Goal: Task Accomplishment & Management: Use online tool/utility

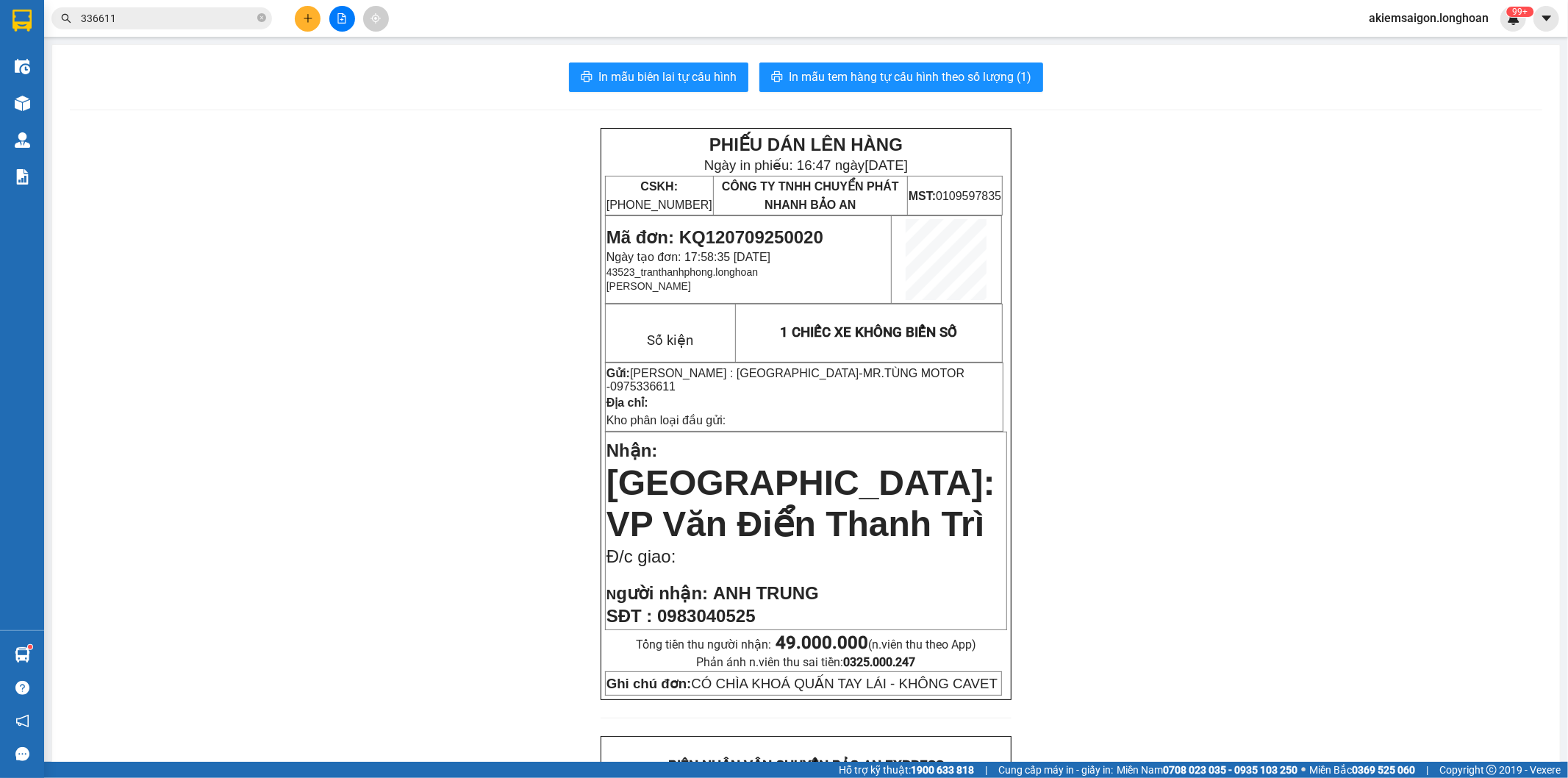
scroll to position [658, 0]
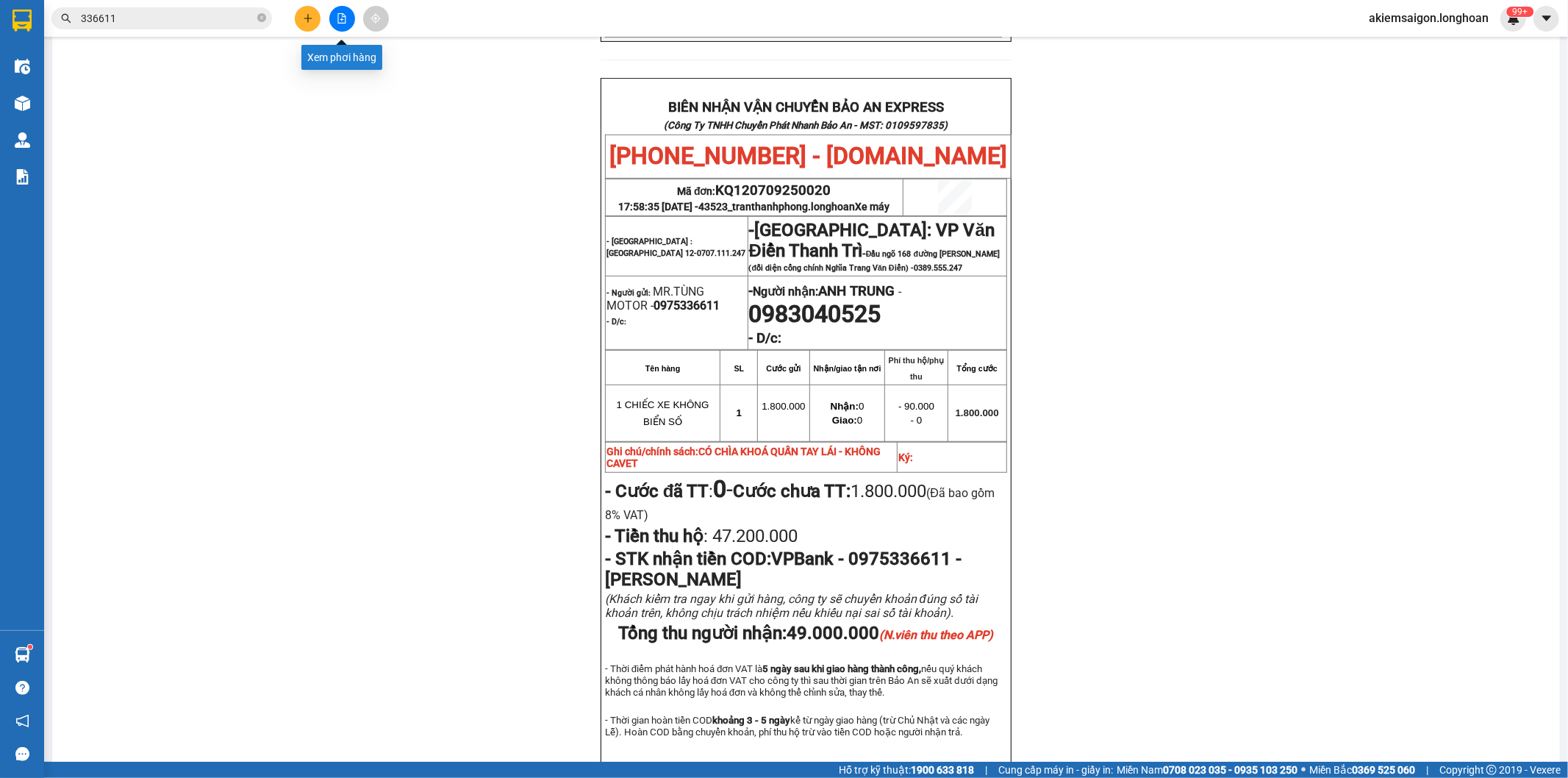
click at [339, 19] on icon "file-add" at bounding box center [342, 18] width 10 height 10
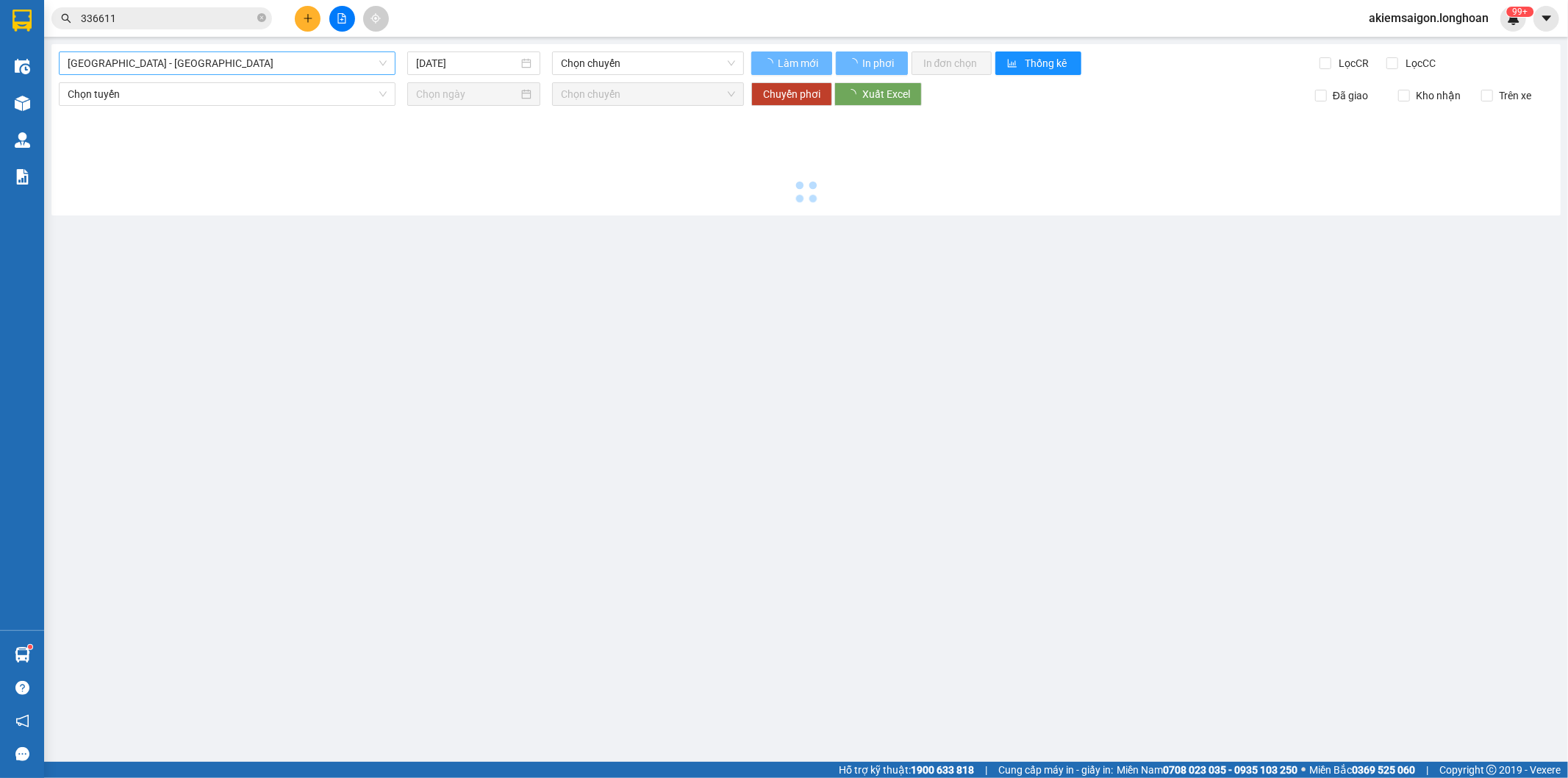
click at [254, 69] on span "[GEOGRAPHIC_DATA] - [GEOGRAPHIC_DATA]" at bounding box center [227, 63] width 319 height 22
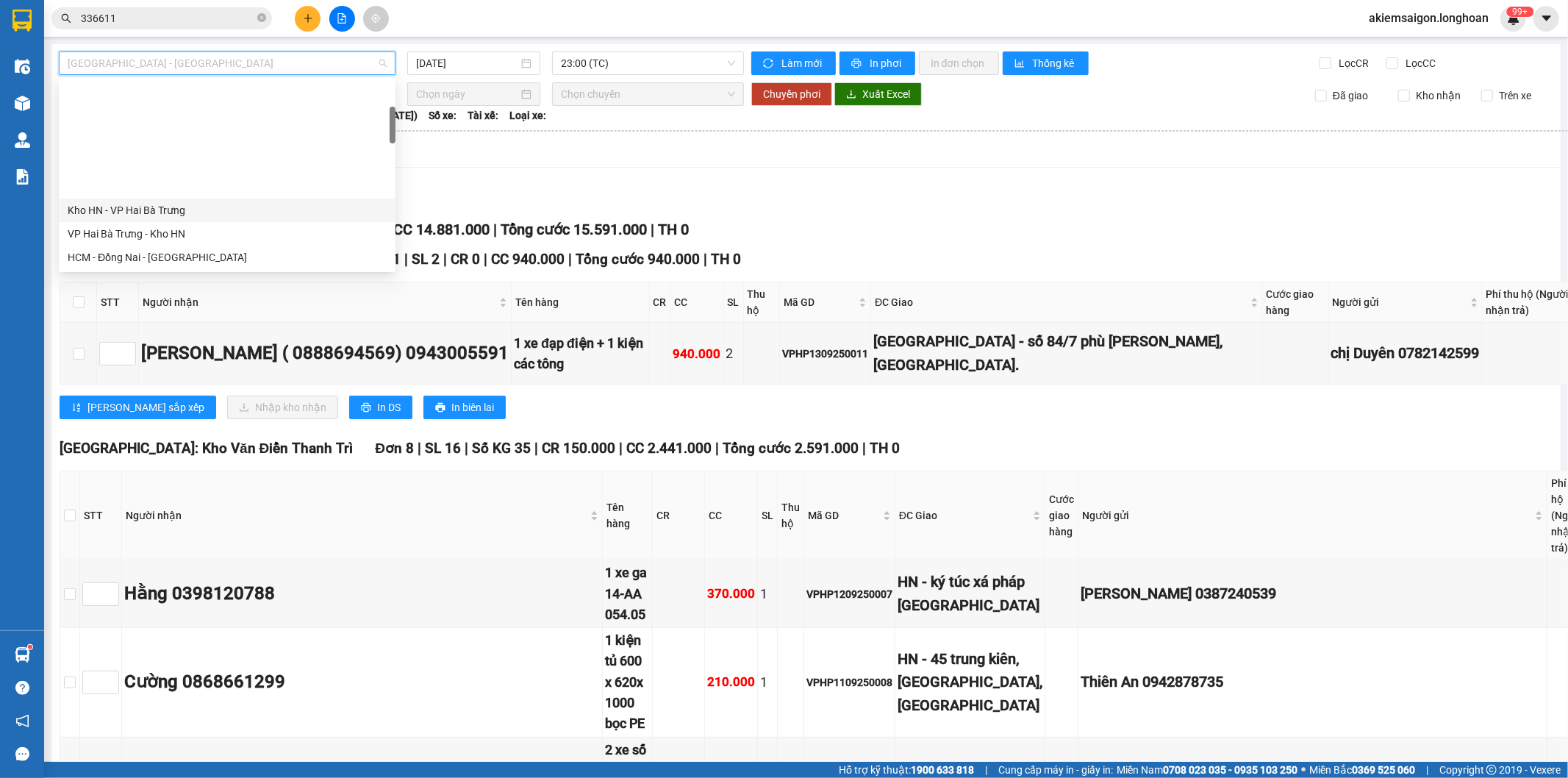
scroll to position [136, 0]
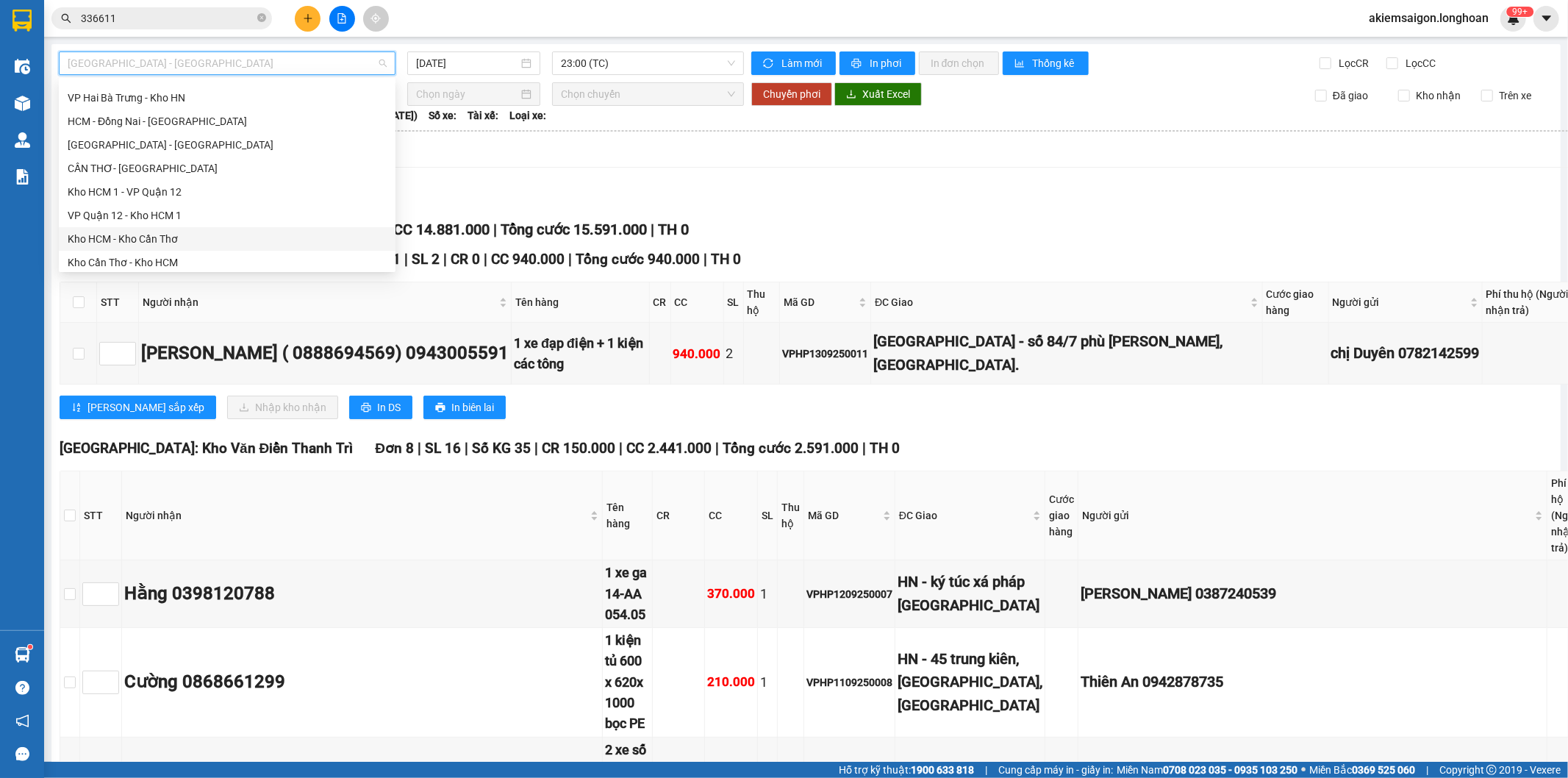
click at [171, 244] on div "Kho HCM - Kho Cần Thơ" at bounding box center [227, 239] width 319 height 17
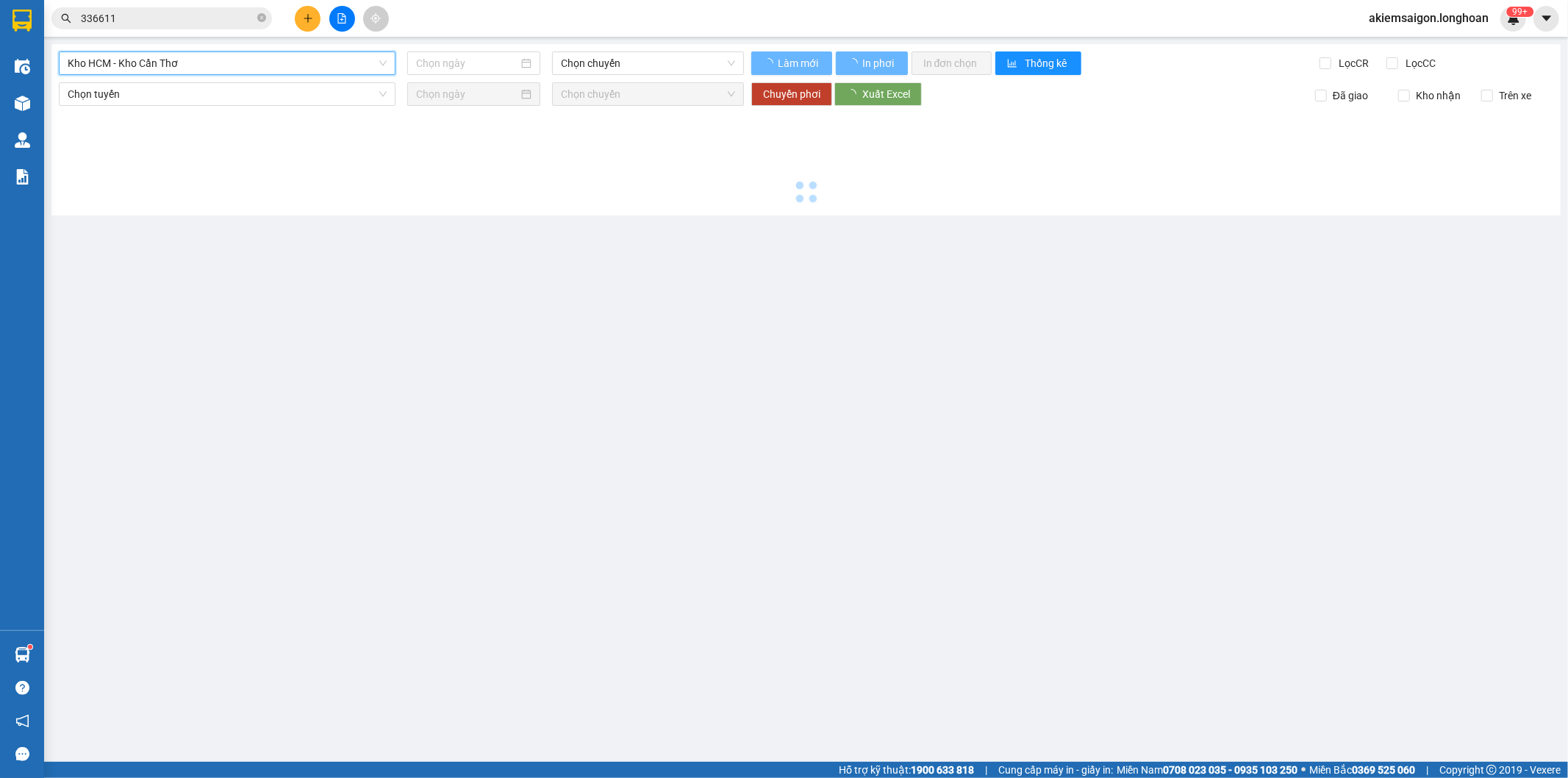
type input "[DATE]"
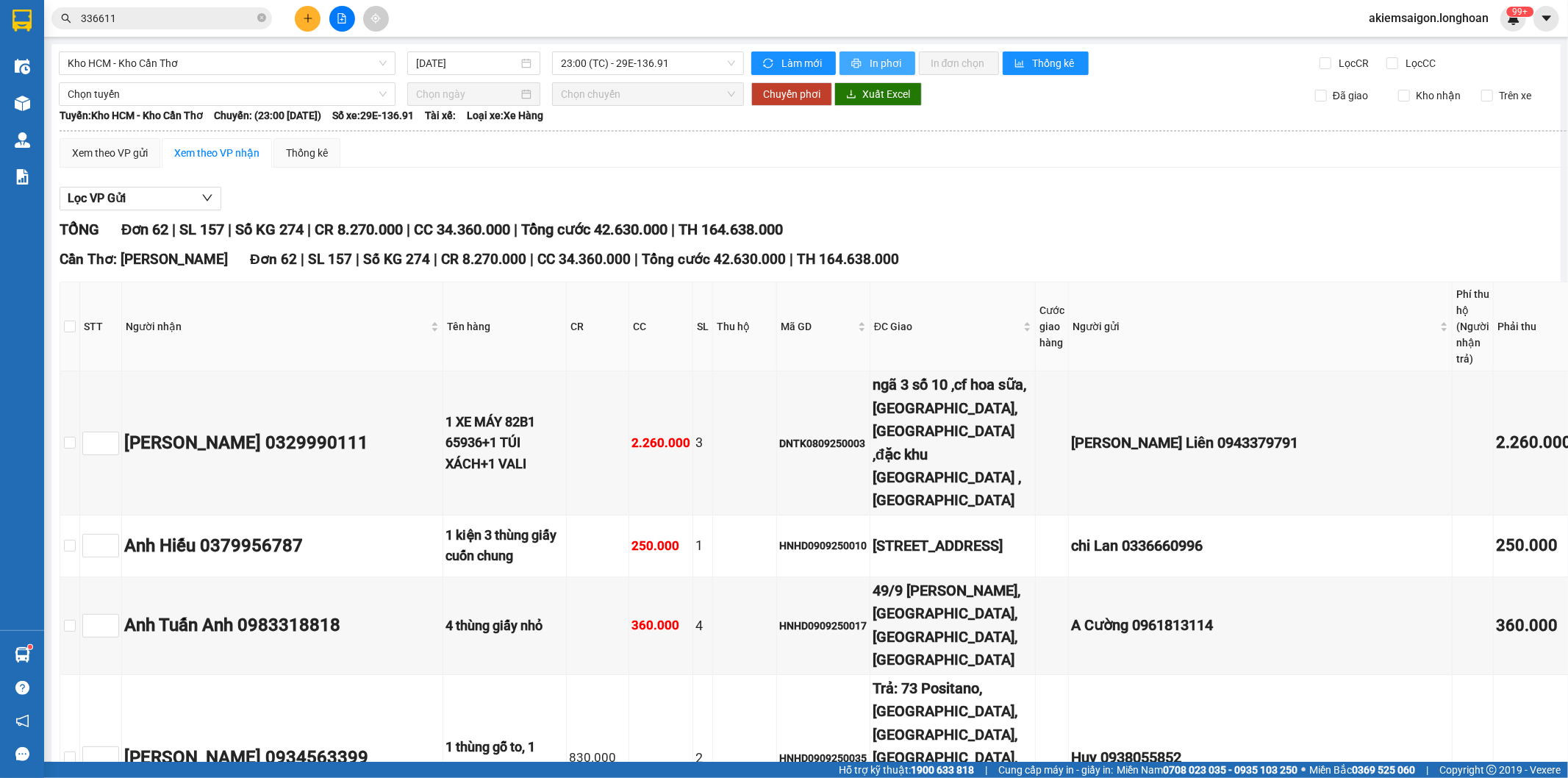
click at [884, 57] on span "In phơi" at bounding box center [886, 64] width 34 height 17
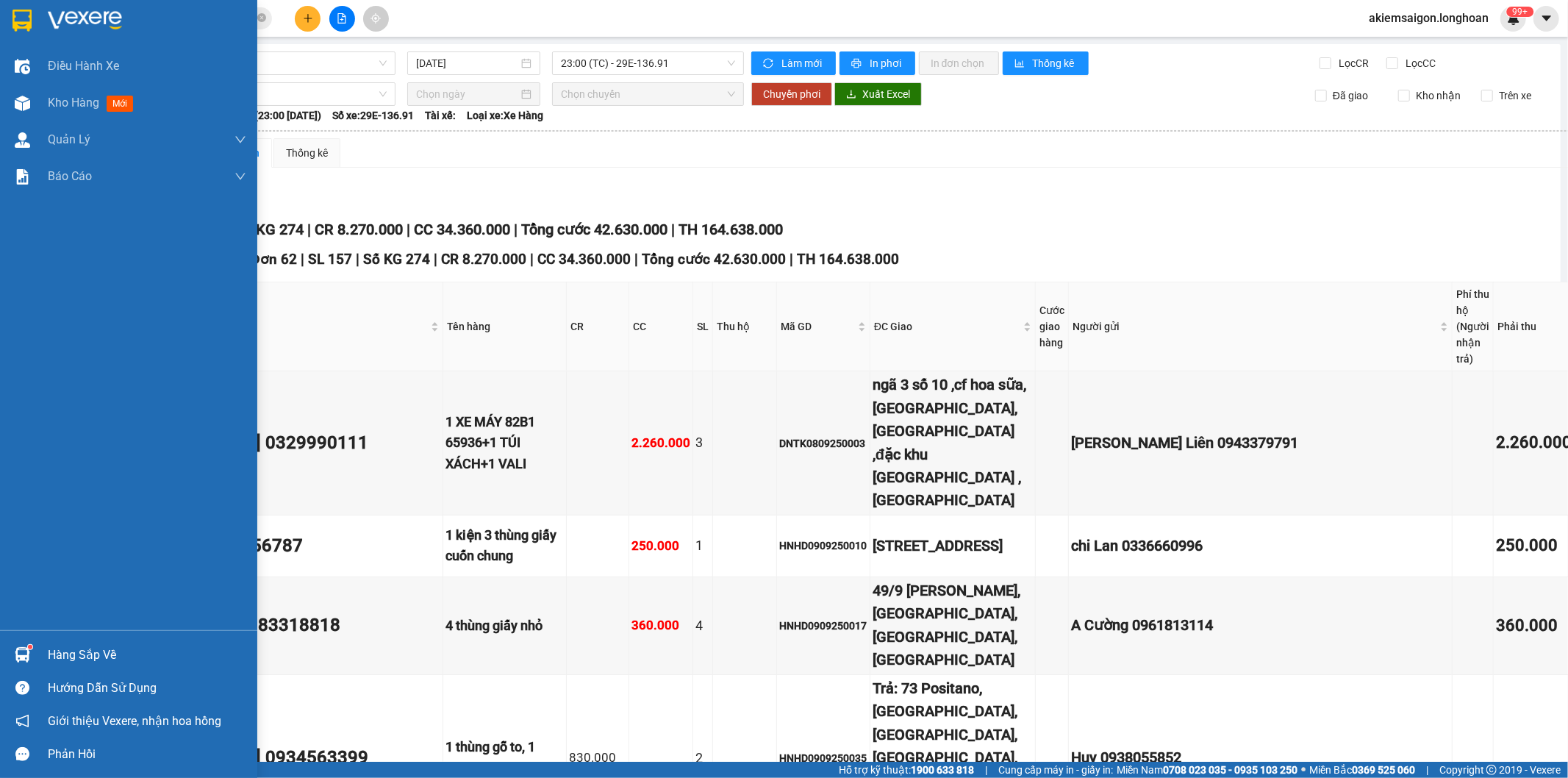
drag, startPoint x: 17, startPoint y: 17, endPoint x: 294, endPoint y: 7, distance: 277.2
click at [18, 15] on img at bounding box center [21, 21] width 19 height 22
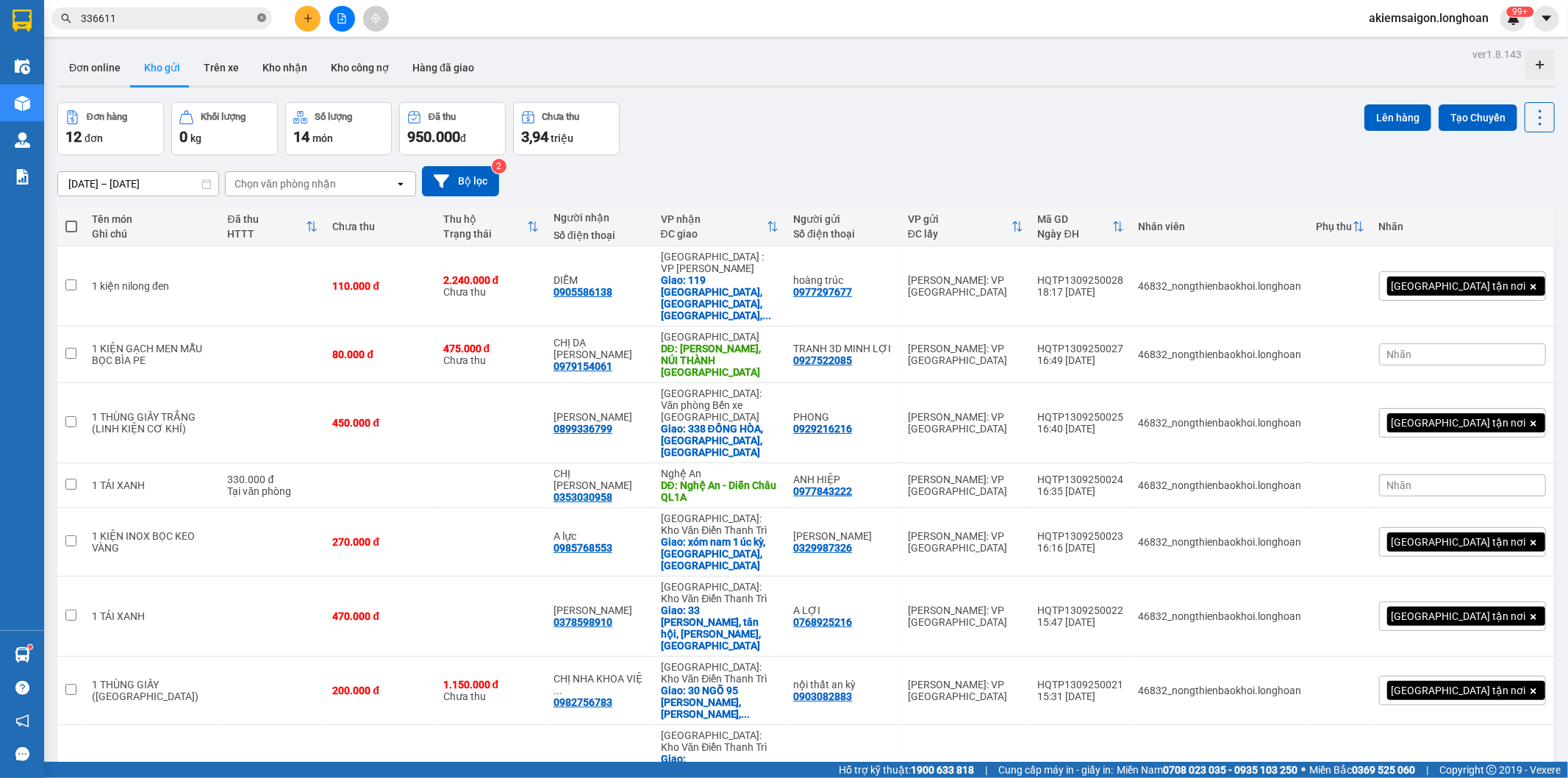
click at [258, 17] on icon "close-circle" at bounding box center [262, 17] width 9 height 9
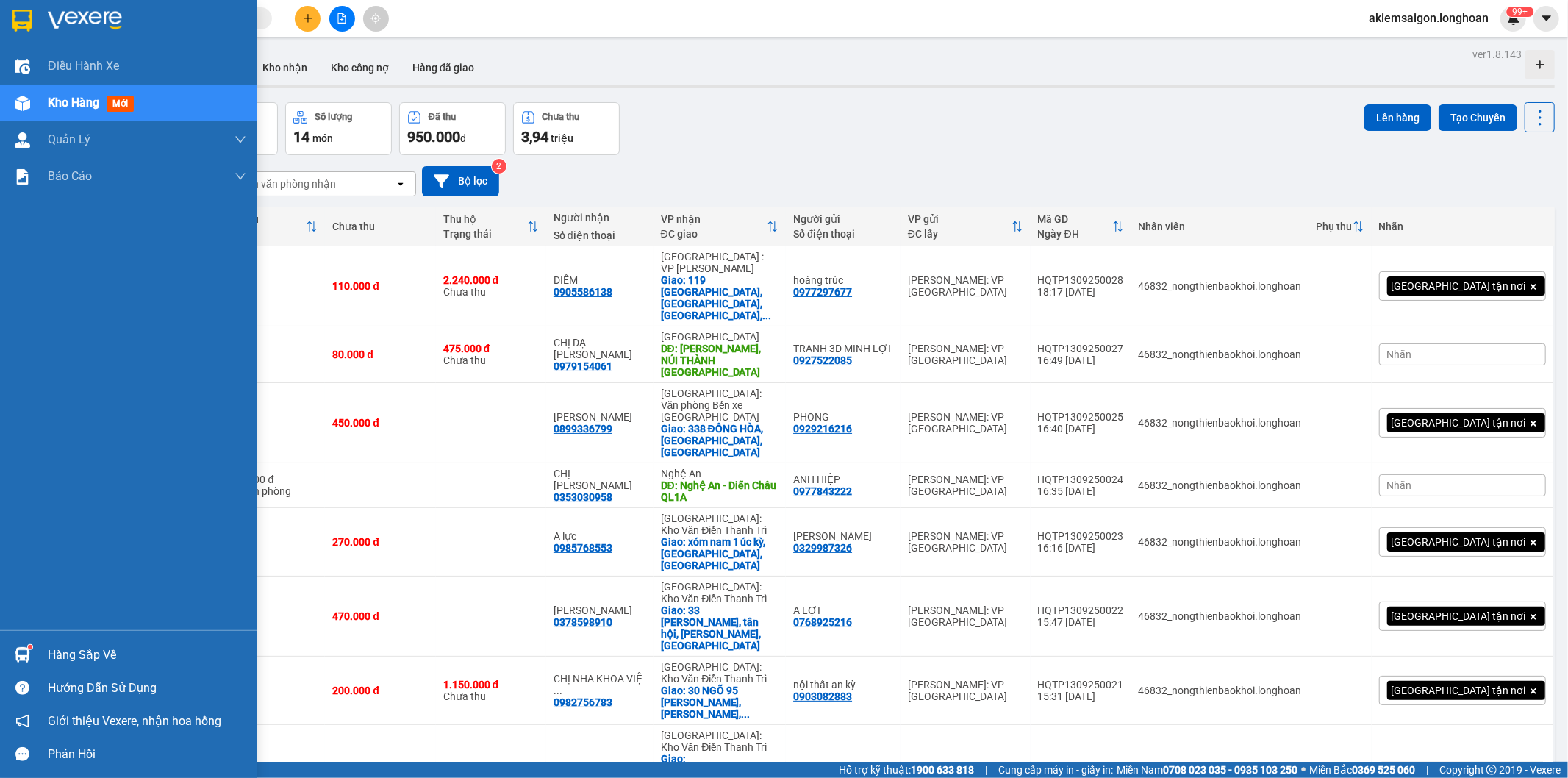
click at [18, 20] on img at bounding box center [21, 21] width 19 height 22
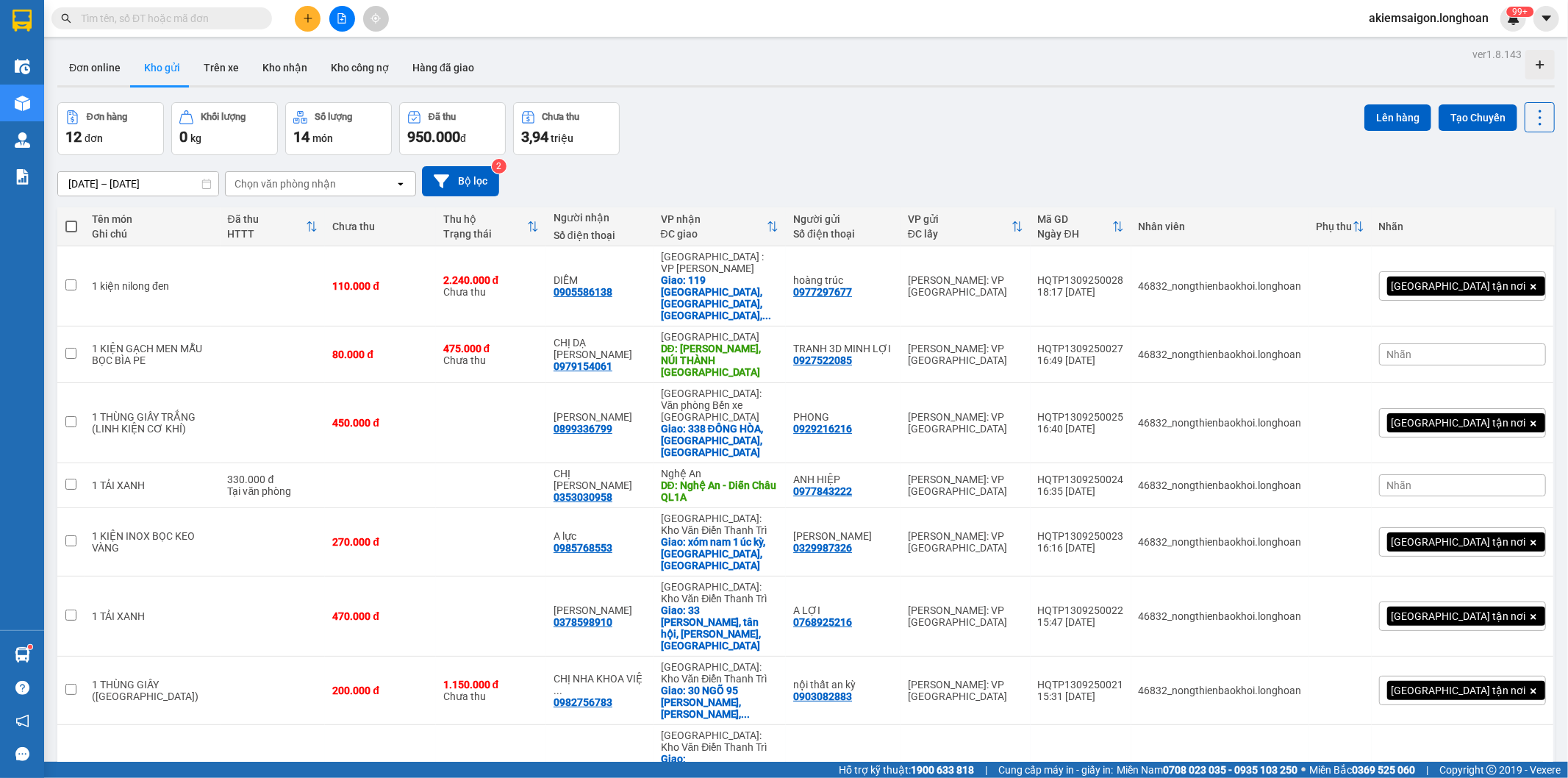
click at [857, 130] on div "Đơn hàng 12 đơn Khối lượng 0 kg Số lượng 14 món Đã thu 950.000 đ Chưa thu 3,94 …" at bounding box center [805, 129] width 1497 height 53
